Goal: Task Accomplishment & Management: Manage account settings

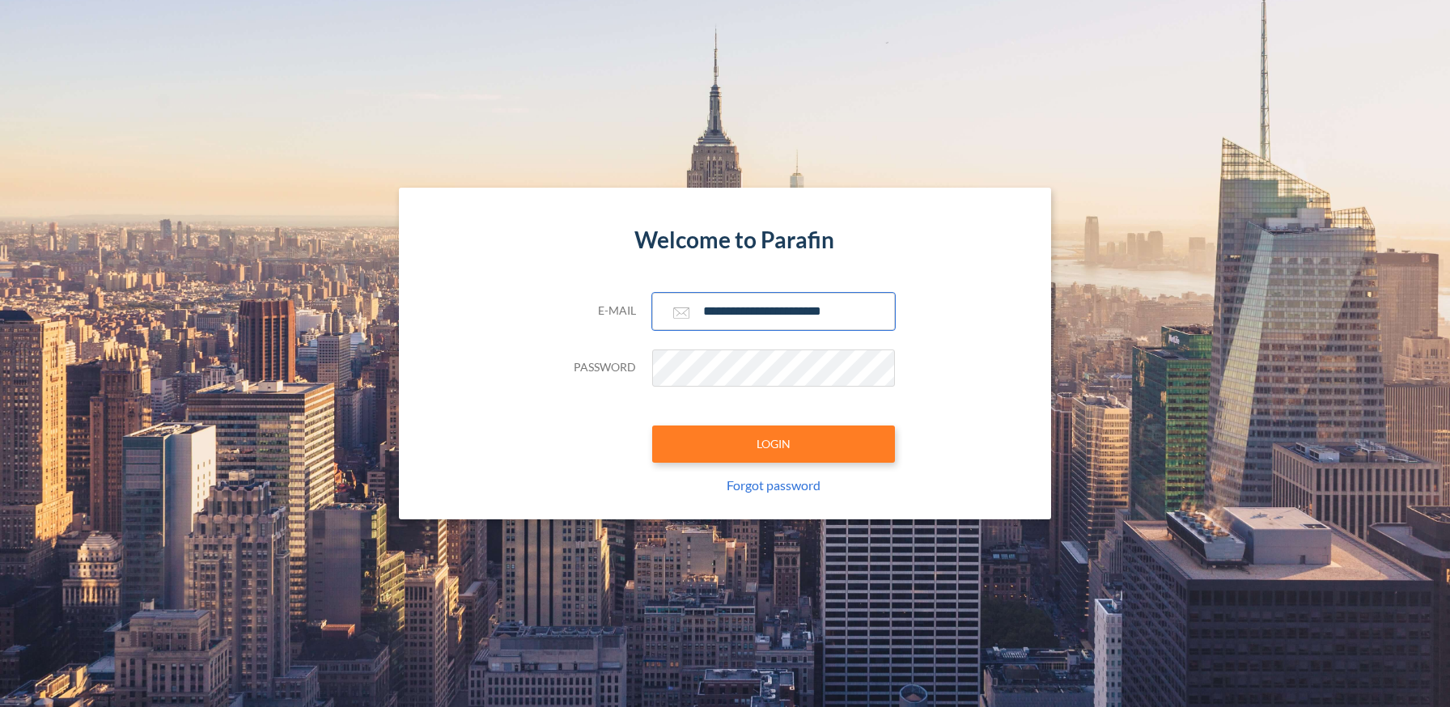
type input "**********"
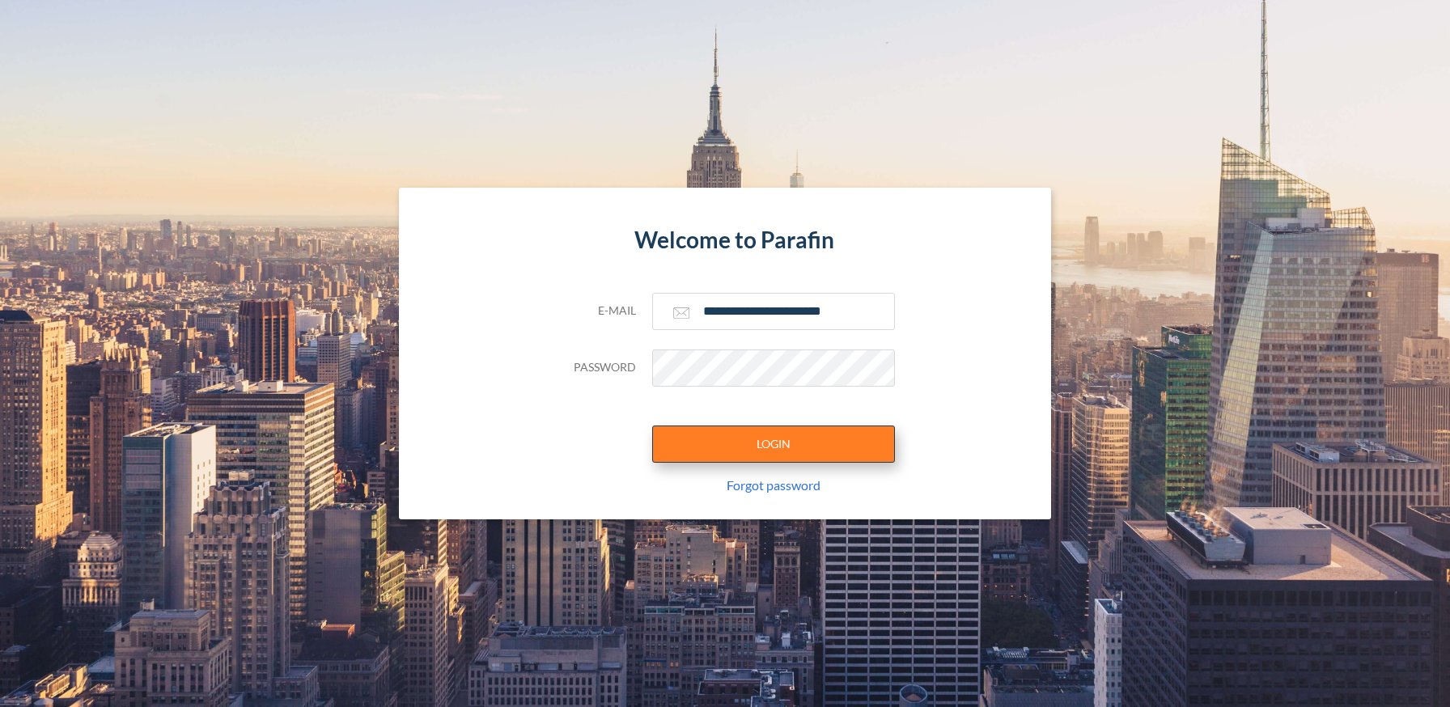
click at [773, 443] on button "LOGIN" at bounding box center [773, 444] width 243 height 37
